Goal: Find specific page/section: Find specific page/section

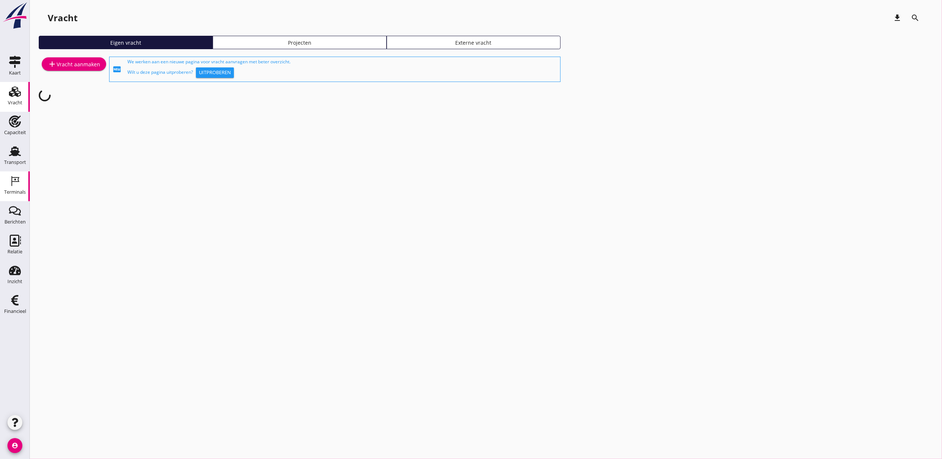
click at [17, 184] on icon "Terminals" at bounding box center [15, 181] width 12 height 12
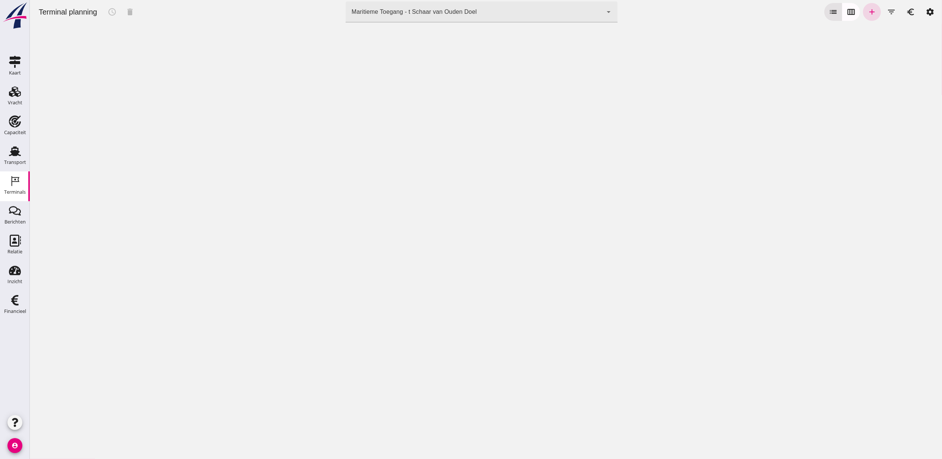
click at [420, 20] on div "Maritieme Toegang - t Schaar van Ouden Doel 453b08e2-5afb-49e8-a076-b9bc6000f457" at bounding box center [473, 11] width 257 height 21
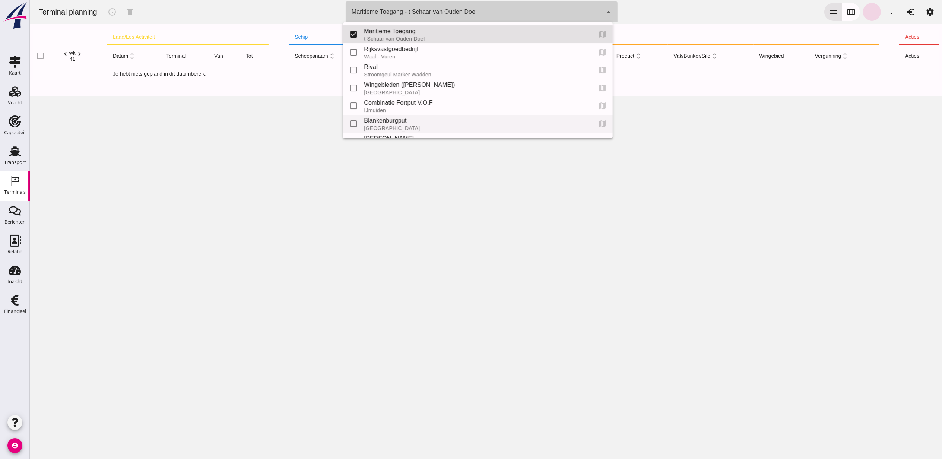
click at [401, 125] on div "[GEOGRAPHIC_DATA]" at bounding box center [475, 128] width 222 height 6
type input "e6c78bfd-e3f1-4bb9-b01e-b37ce3668b52"
checkbox input "false"
checkbox input "true"
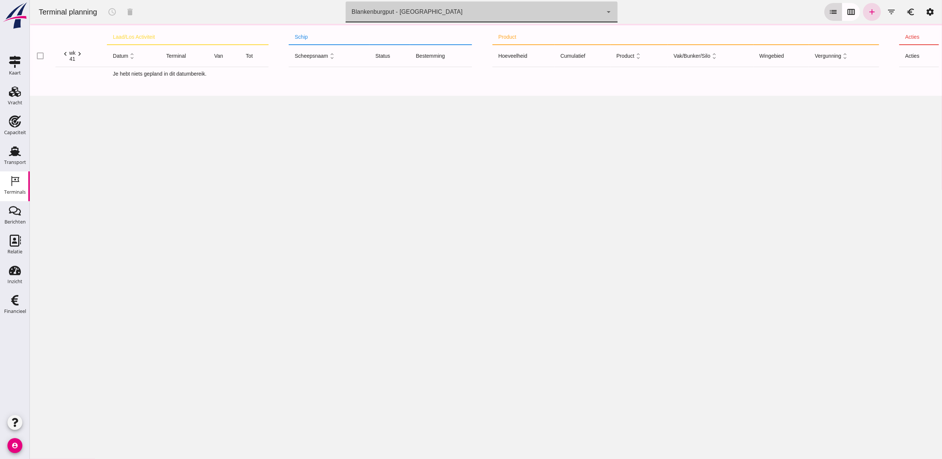
click at [847, 11] on icon "calendar_view_week" at bounding box center [851, 11] width 9 height 9
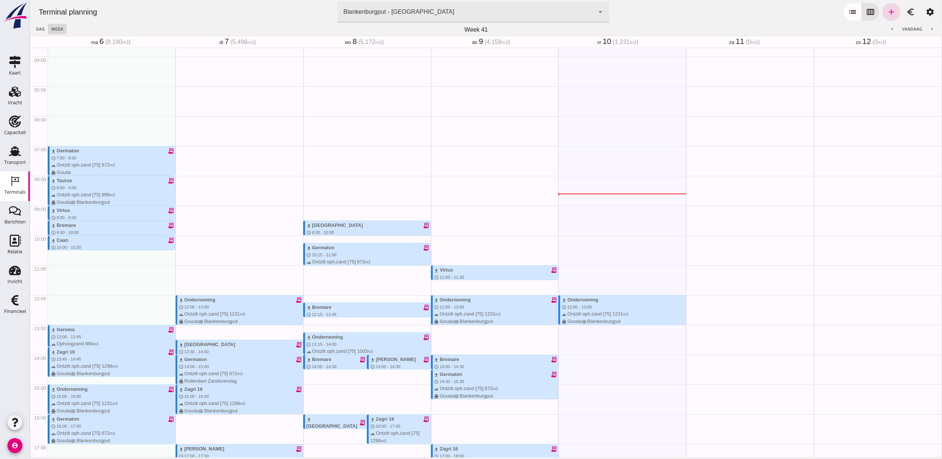
scroll to position [149, 0]
